Goal: Transaction & Acquisition: Download file/media

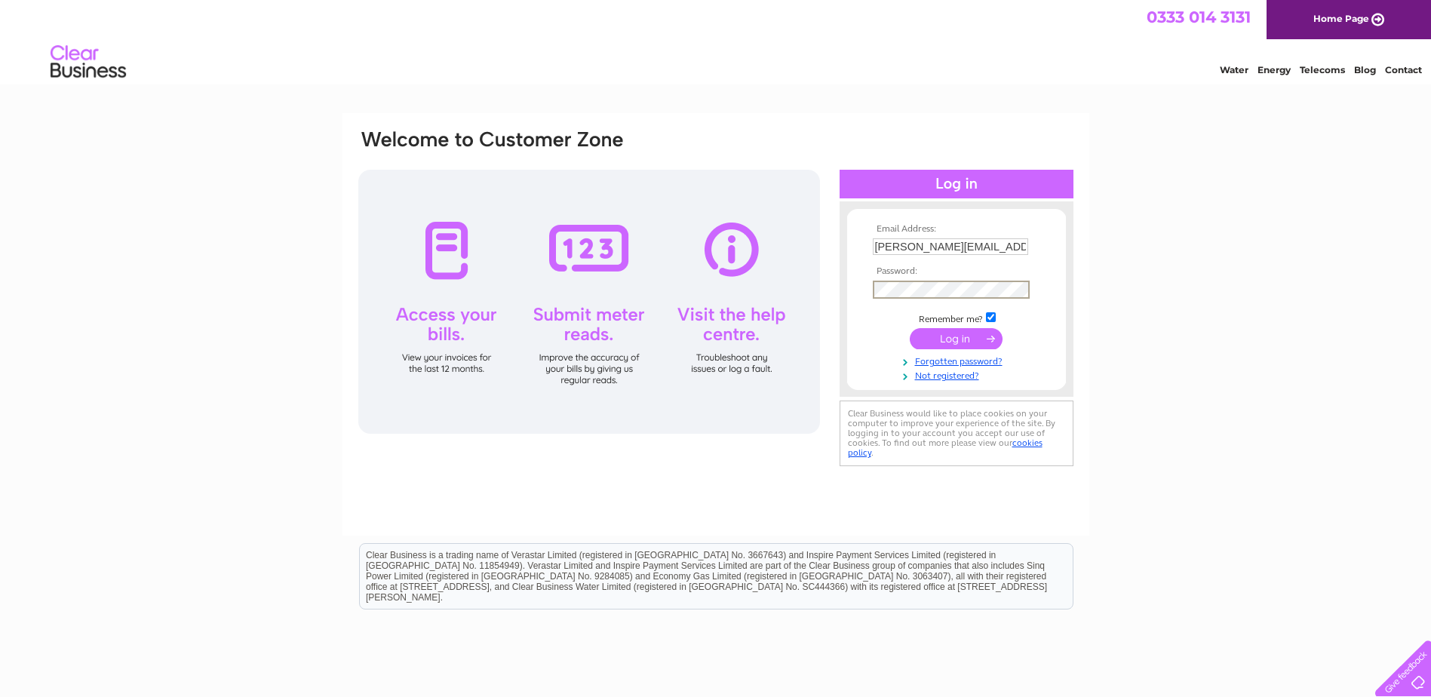
click at [910, 328] on input "submit" at bounding box center [956, 338] width 93 height 21
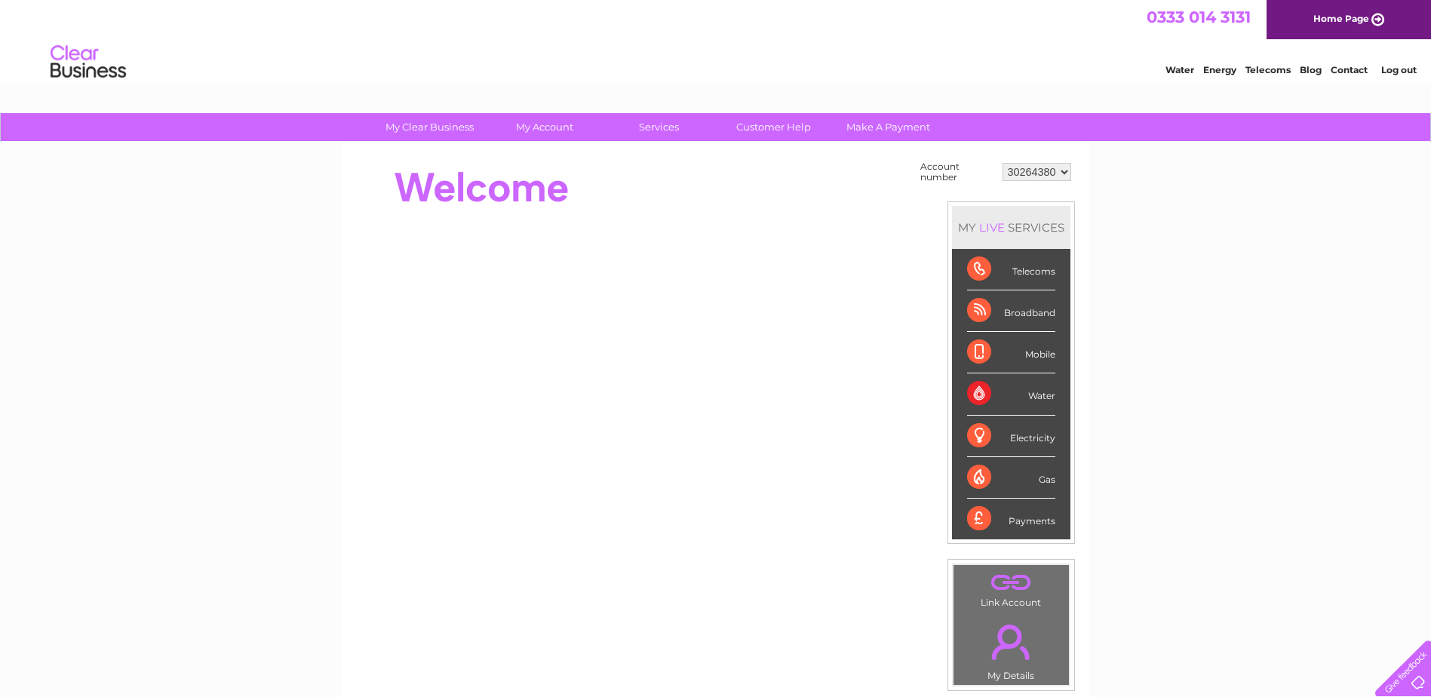
click at [1061, 174] on select "30264380 30279460 30322371" at bounding box center [1037, 172] width 69 height 18
click at [1047, 174] on select "30264380 30279460 30322371" at bounding box center [1037, 172] width 69 height 18
select select "30322371"
click at [1003, 163] on select "30264380 30279460 30322371" at bounding box center [1037, 172] width 69 height 18
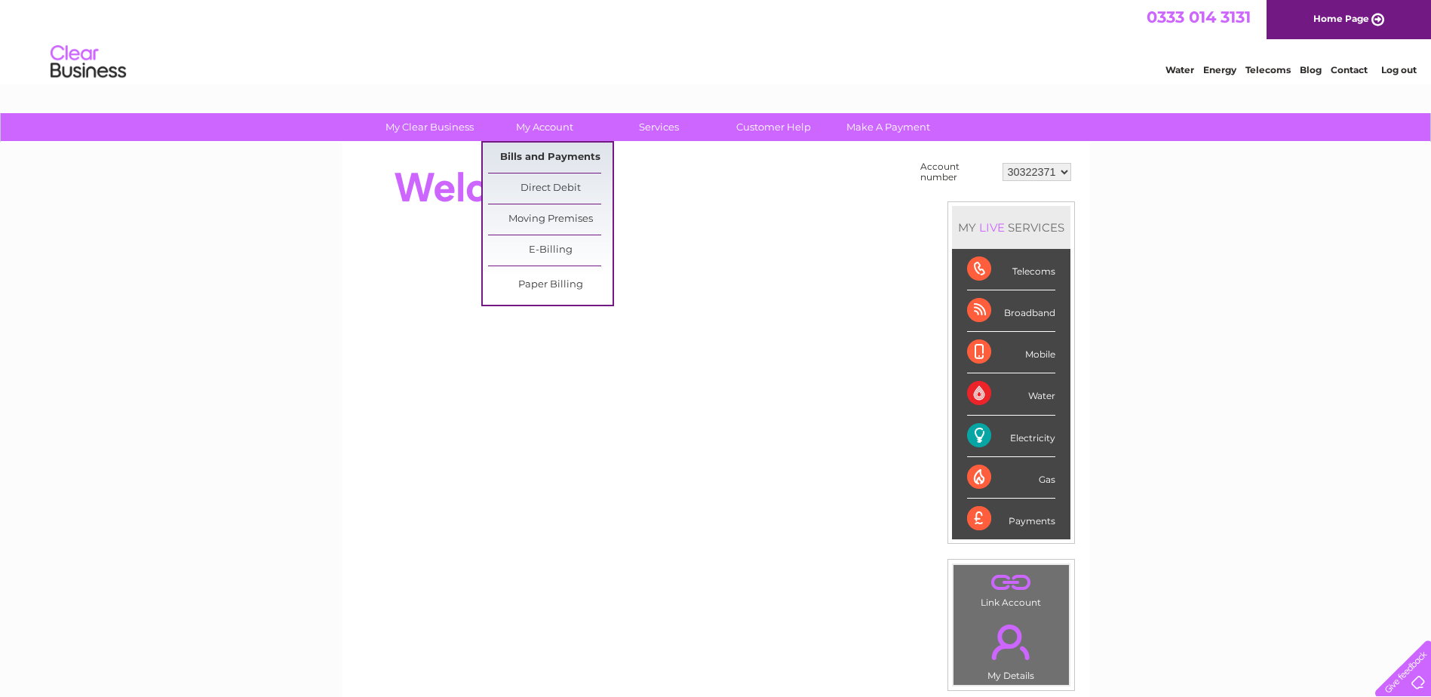
click at [532, 152] on link "Bills and Payments" at bounding box center [550, 158] width 125 height 30
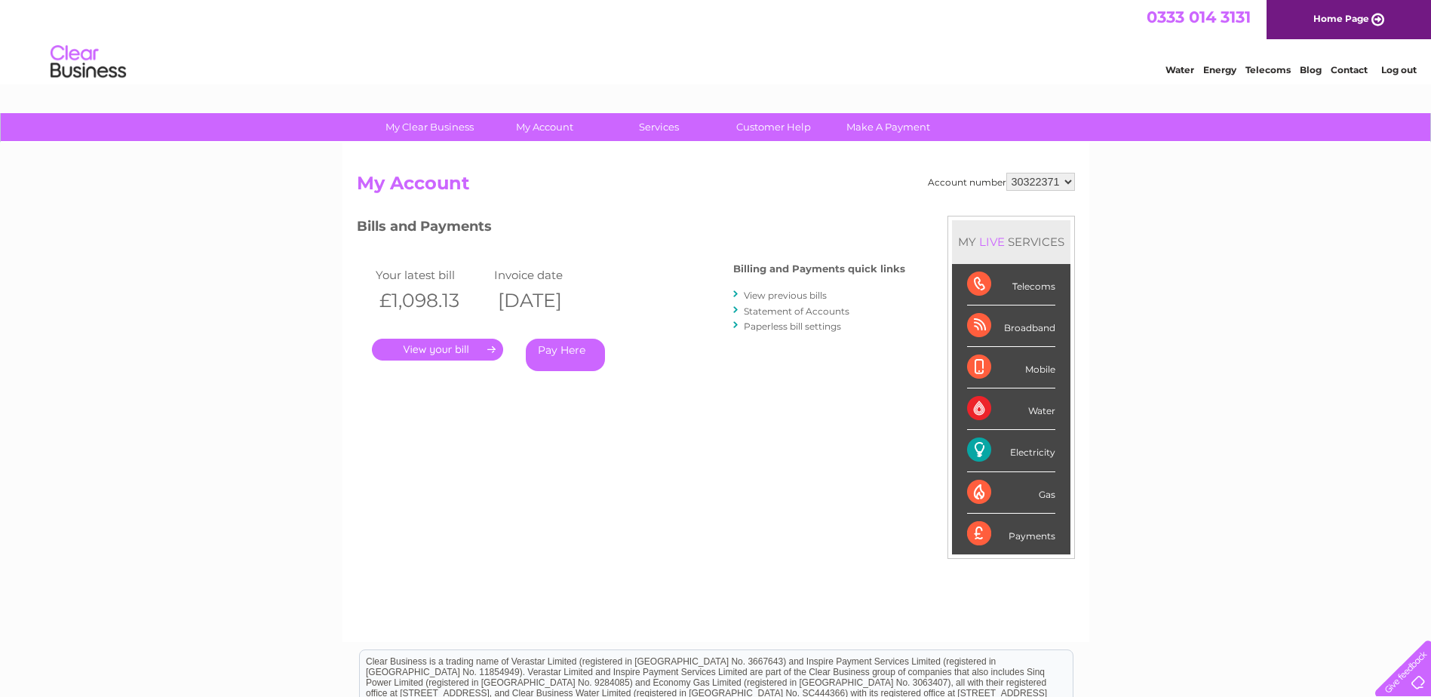
click at [801, 298] on link "View previous bills" at bounding box center [785, 295] width 83 height 11
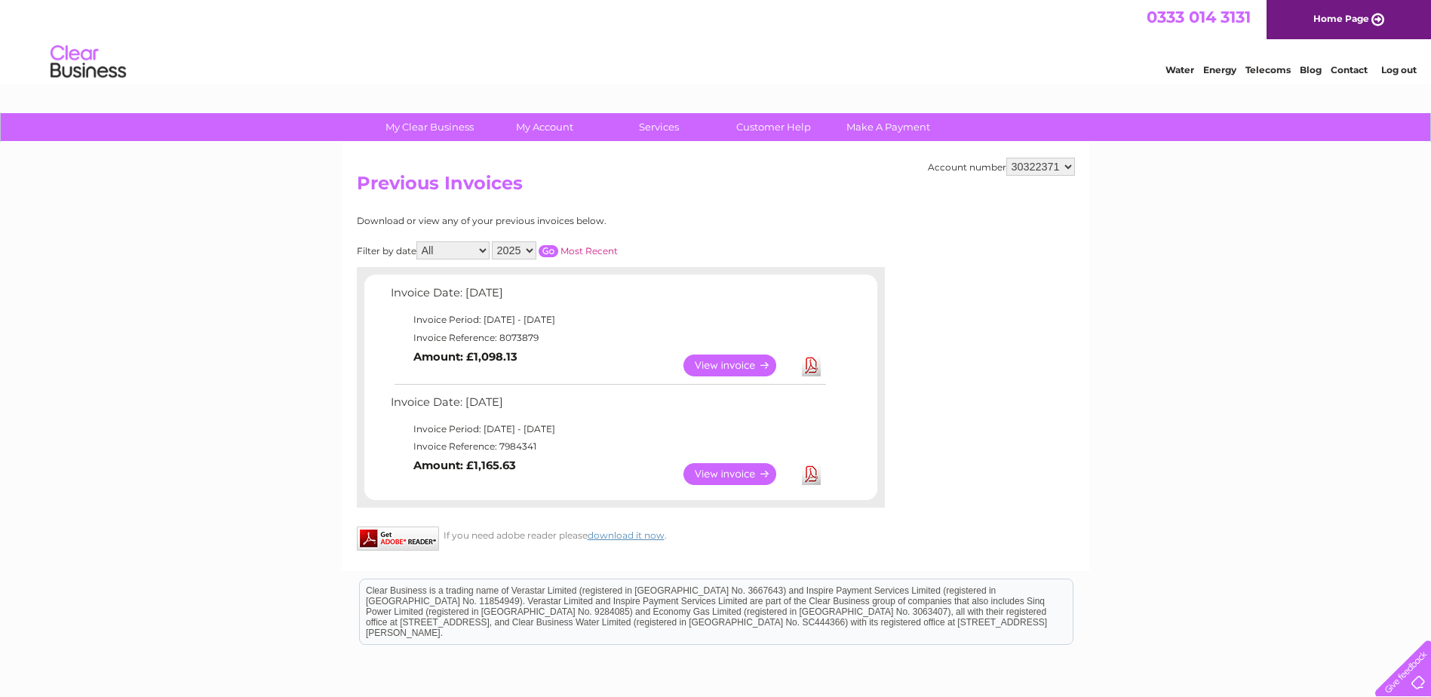
click at [810, 365] on link "Download" at bounding box center [811, 366] width 19 height 22
